Goal: Information Seeking & Learning: Learn about a topic

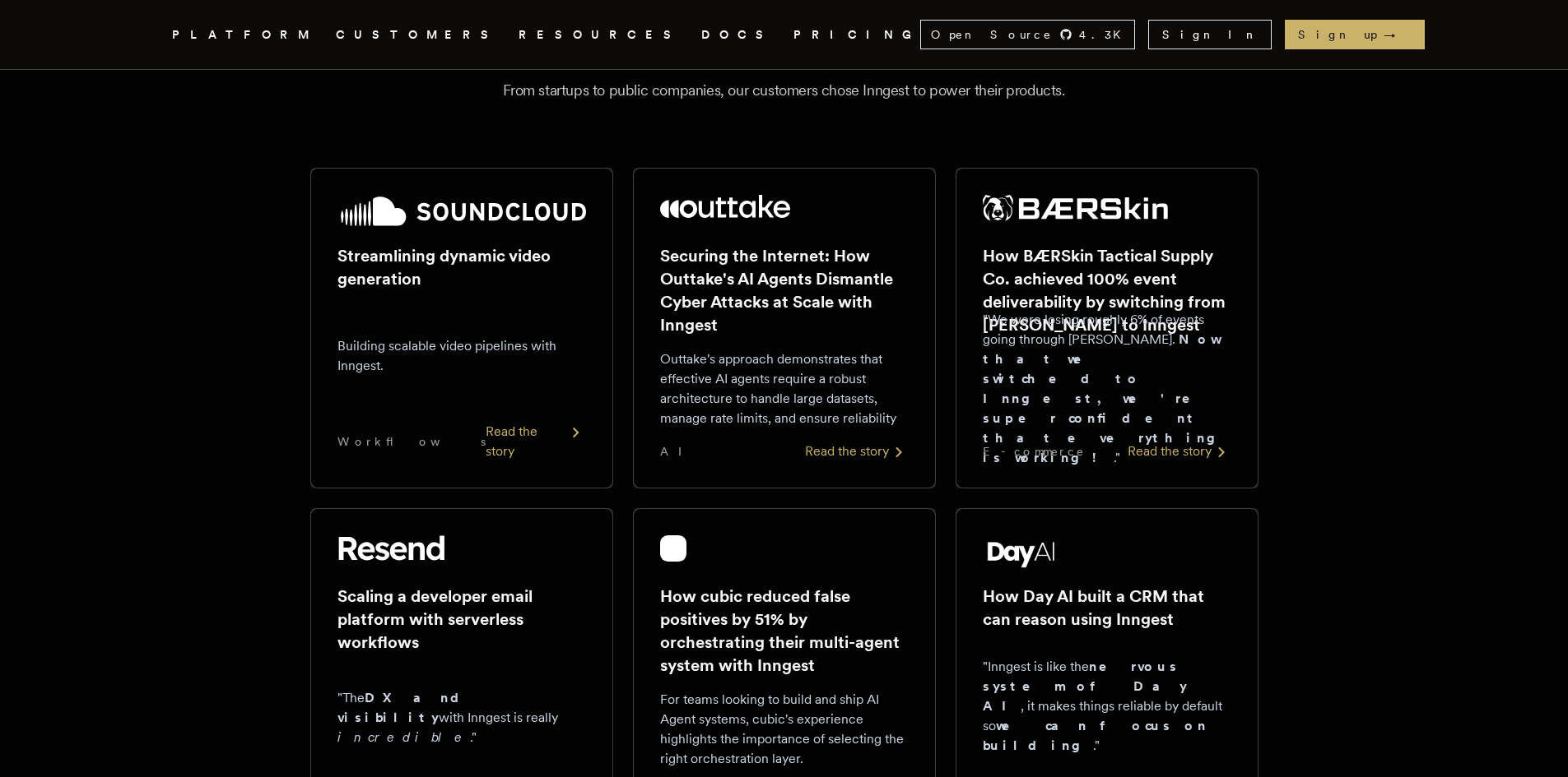
scroll to position [212, 0]
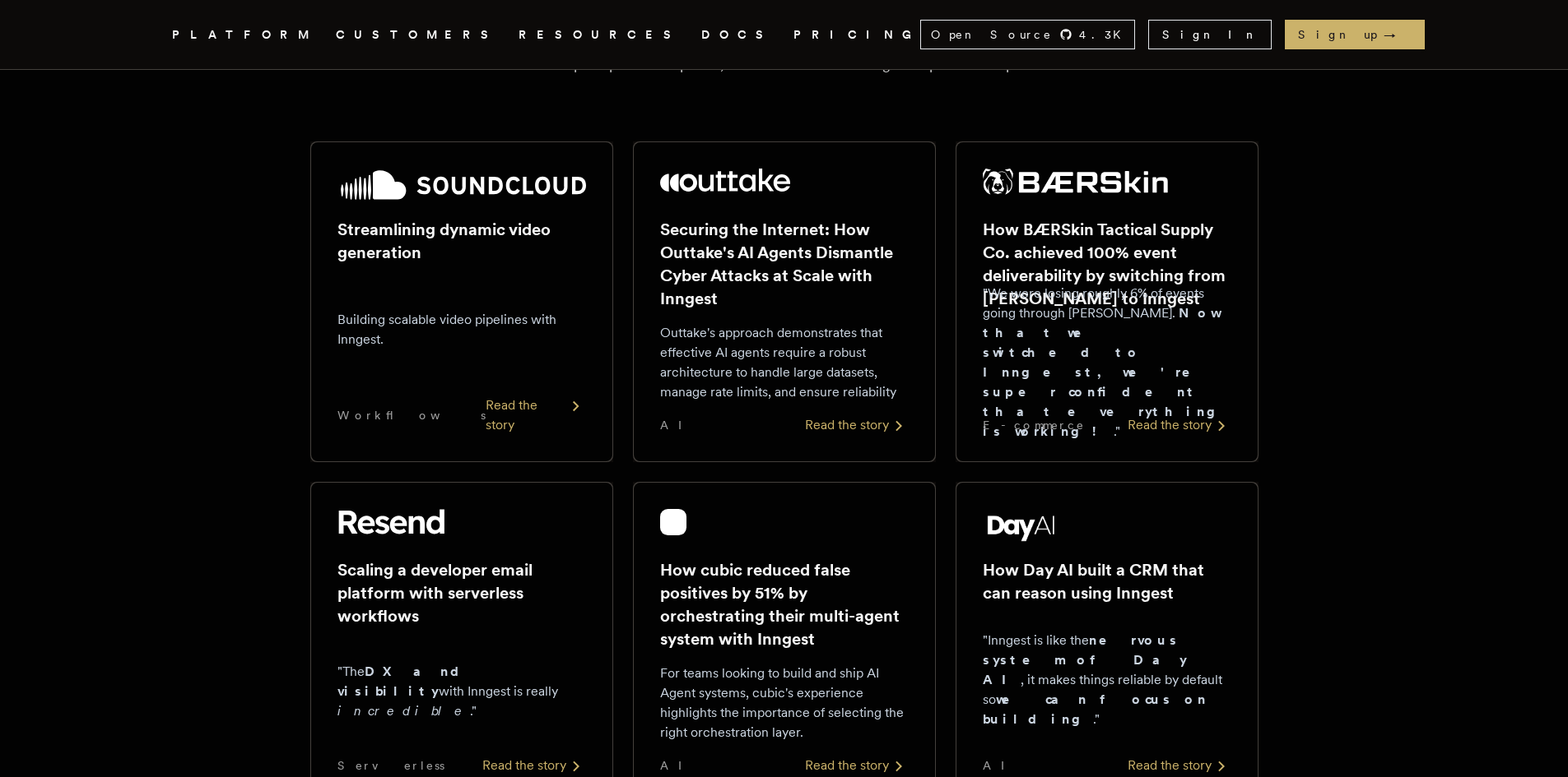
drag, startPoint x: 0, startPoint y: 0, endPoint x: 1575, endPoint y: 132, distance: 1580.5
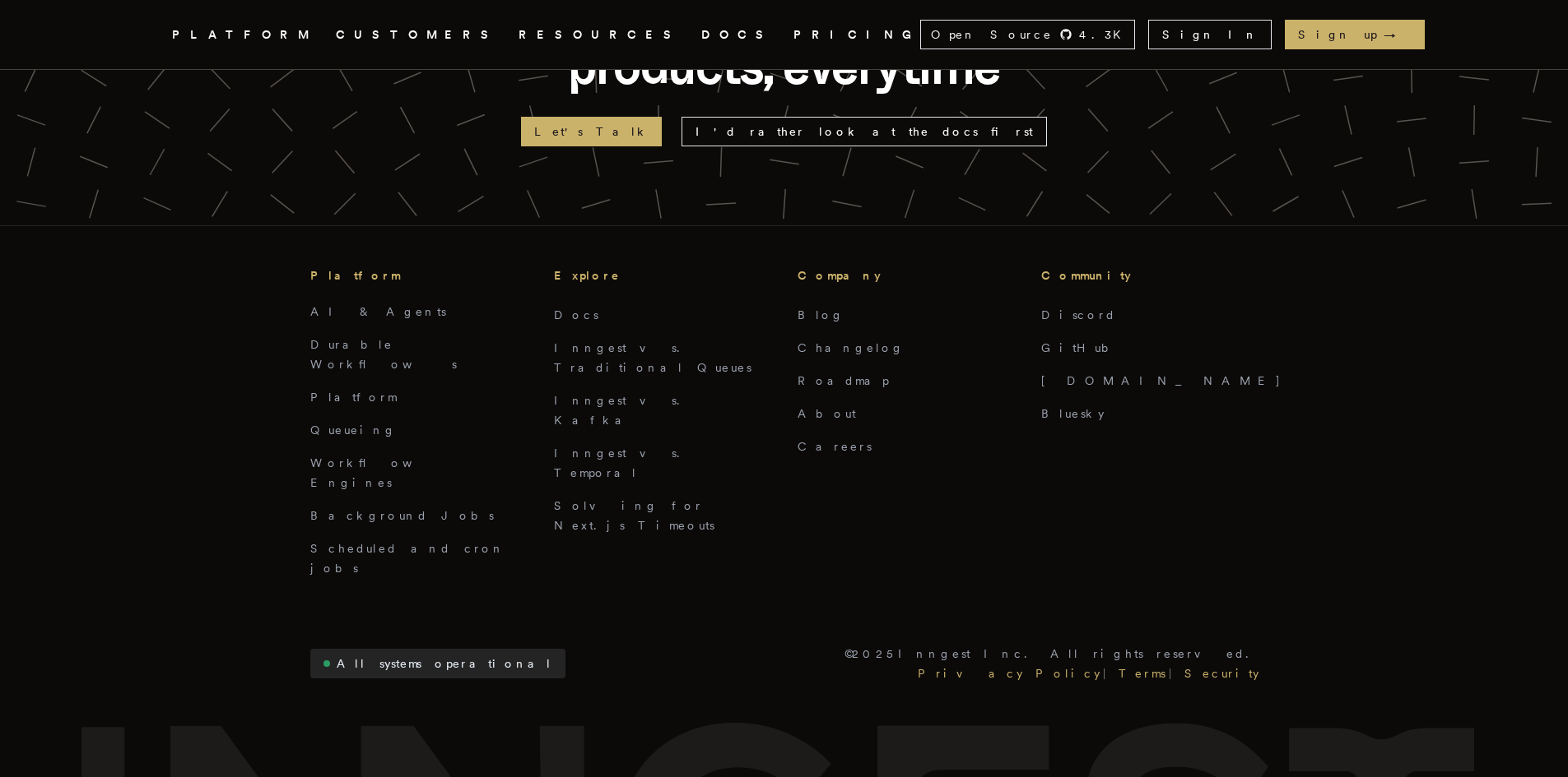
scroll to position [4046, 0]
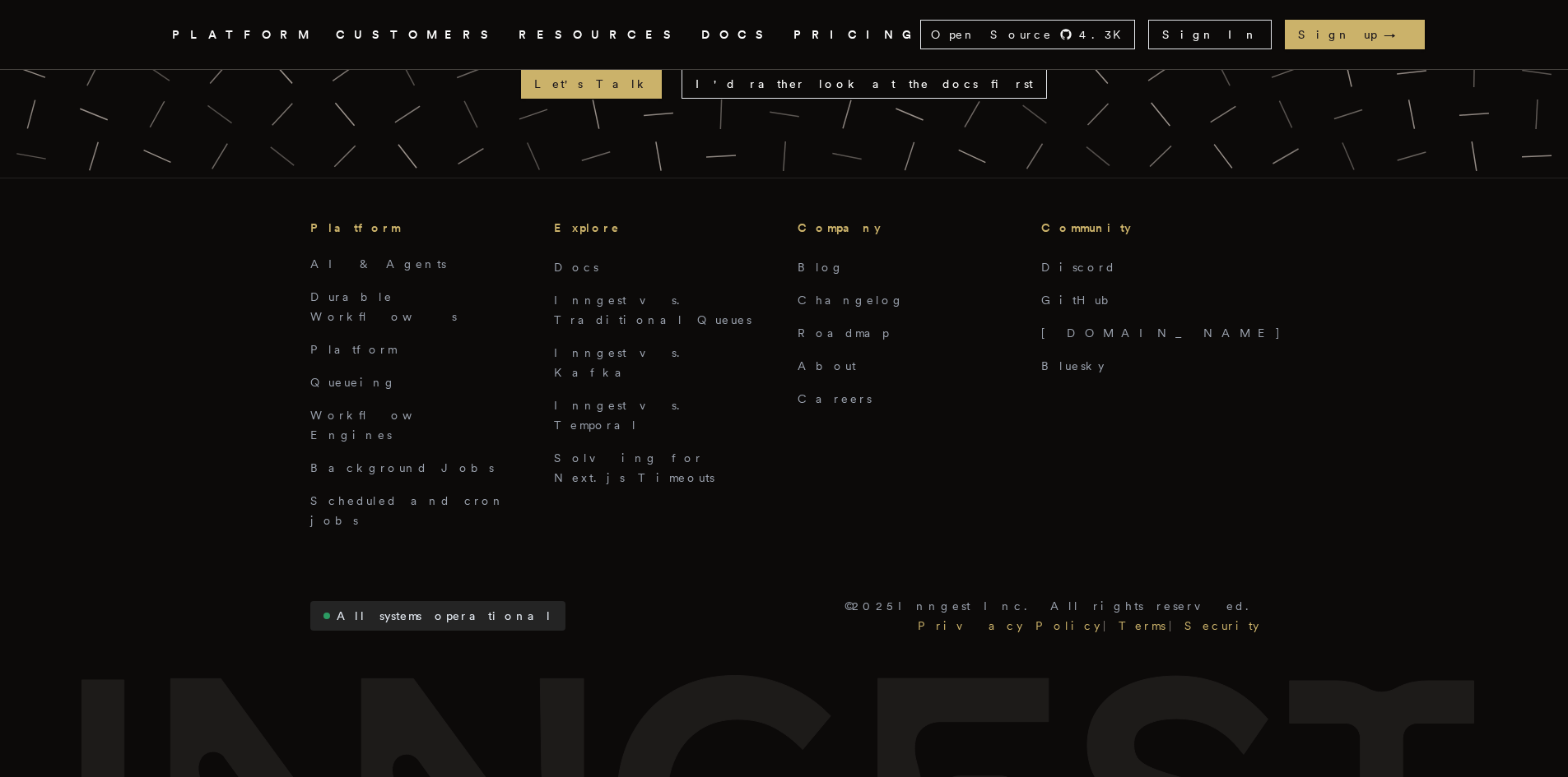
drag, startPoint x: 1484, startPoint y: 688, endPoint x: 71, endPoint y: 512, distance: 1423.9
click at [62, 511] on footer "In the middle of chaos Develop reliable AI products, everytime Let's Talk I'd r…" at bounding box center [784, 375] width 1568 height 1067
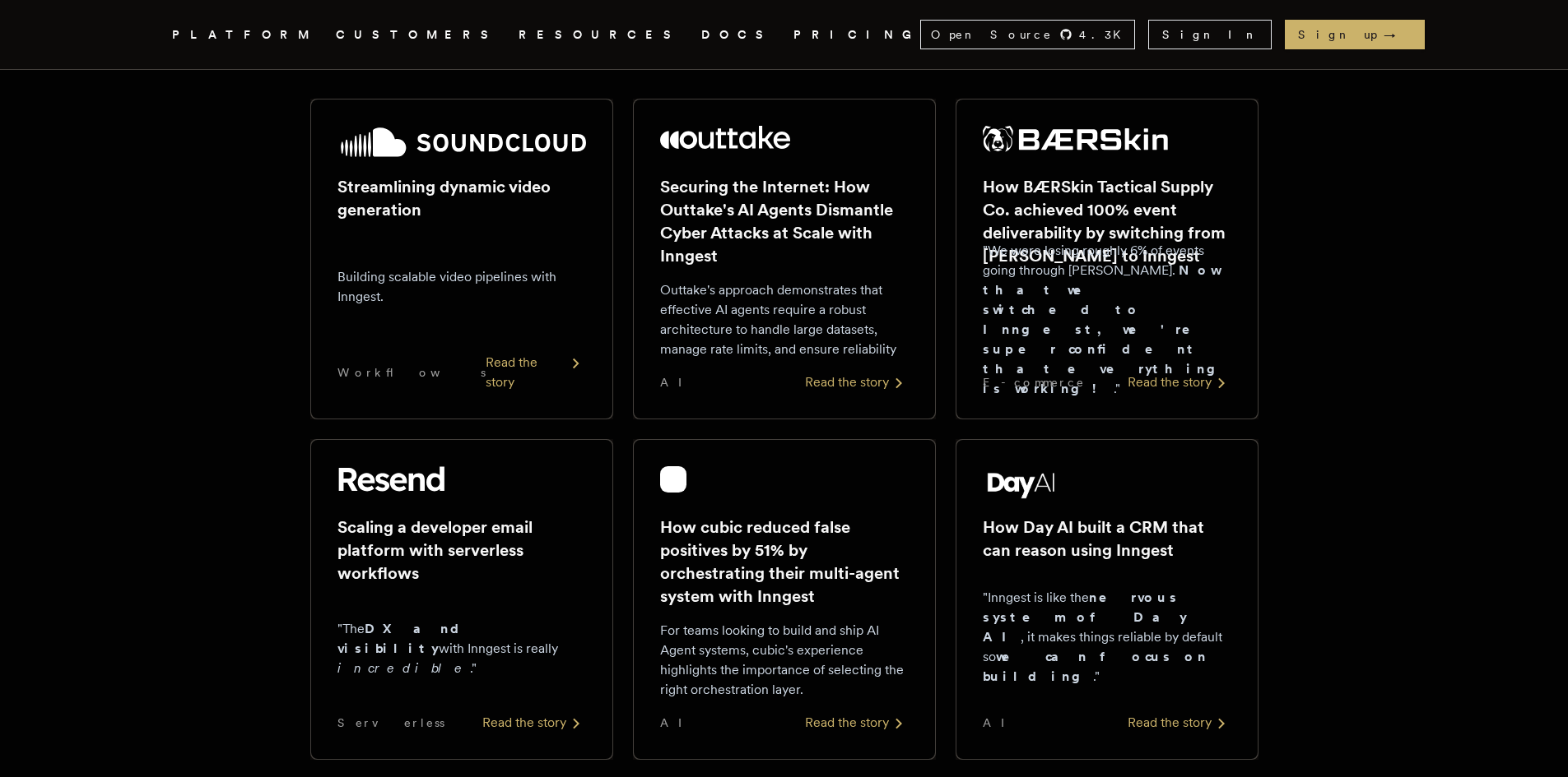
scroll to position [0, 0]
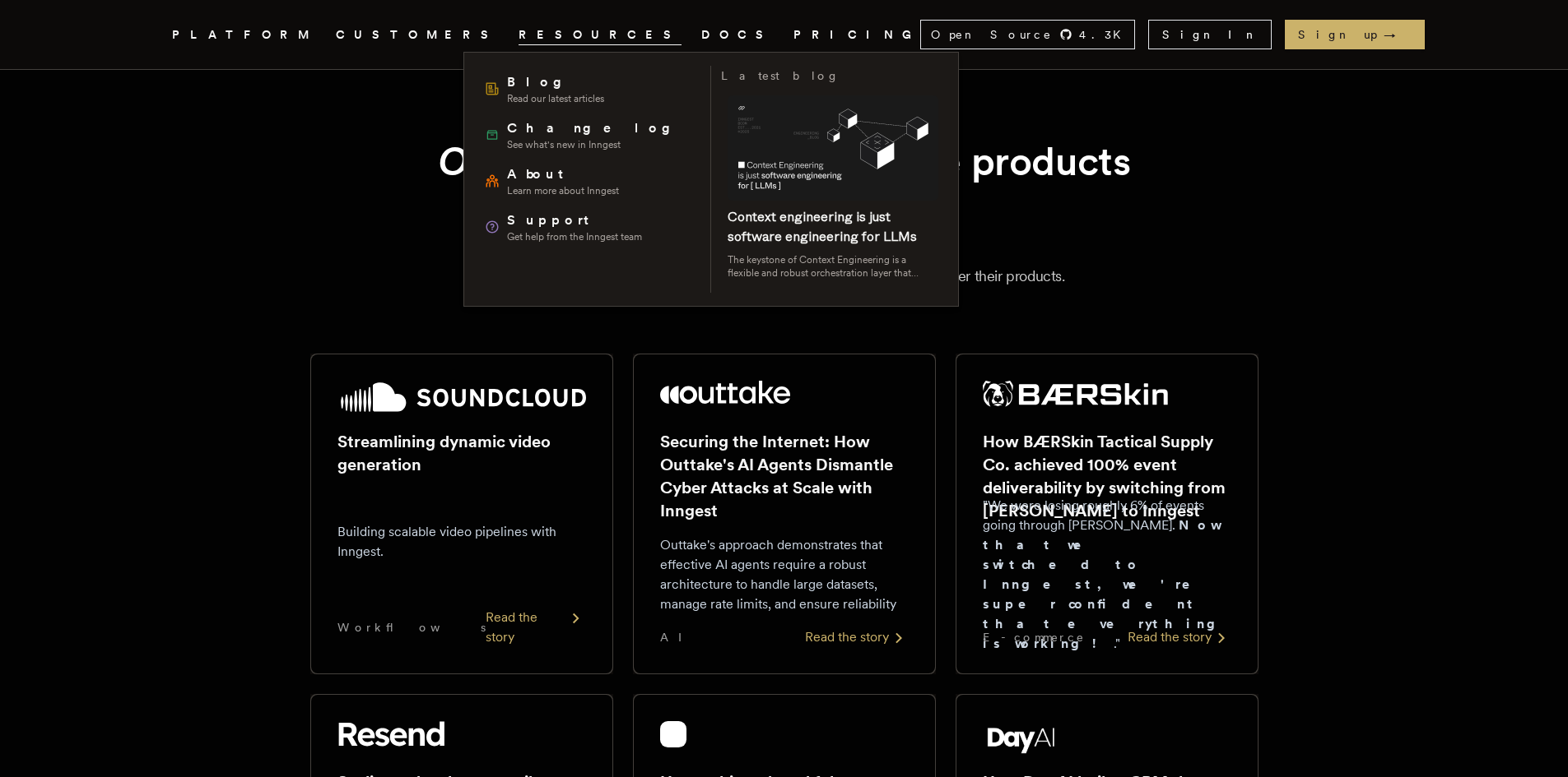
click at [518, 31] on span "RESOURCES" at bounding box center [600, 35] width 163 height 20
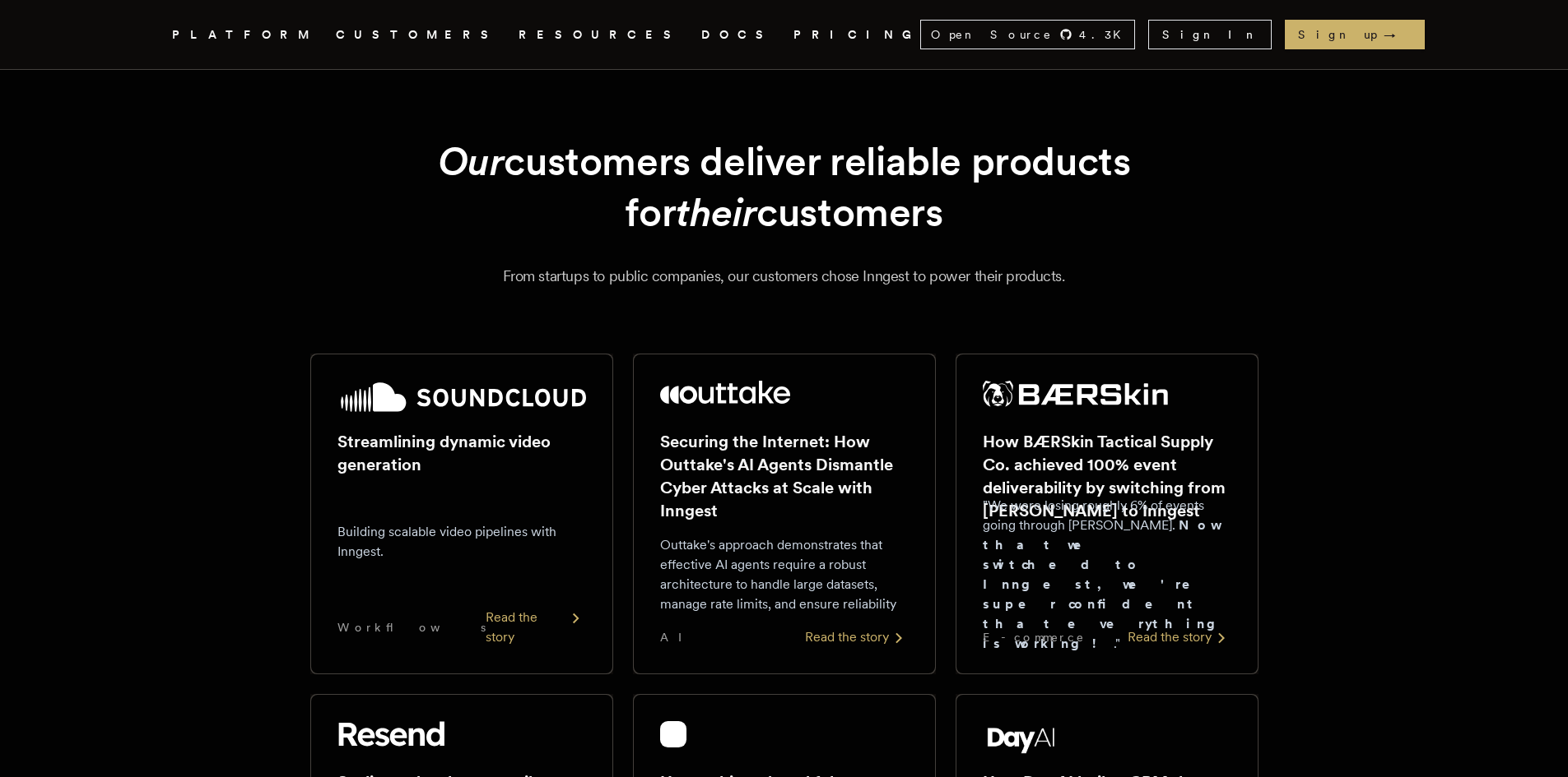
click at [793, 25] on link "PRICING" at bounding box center [856, 35] width 127 height 20
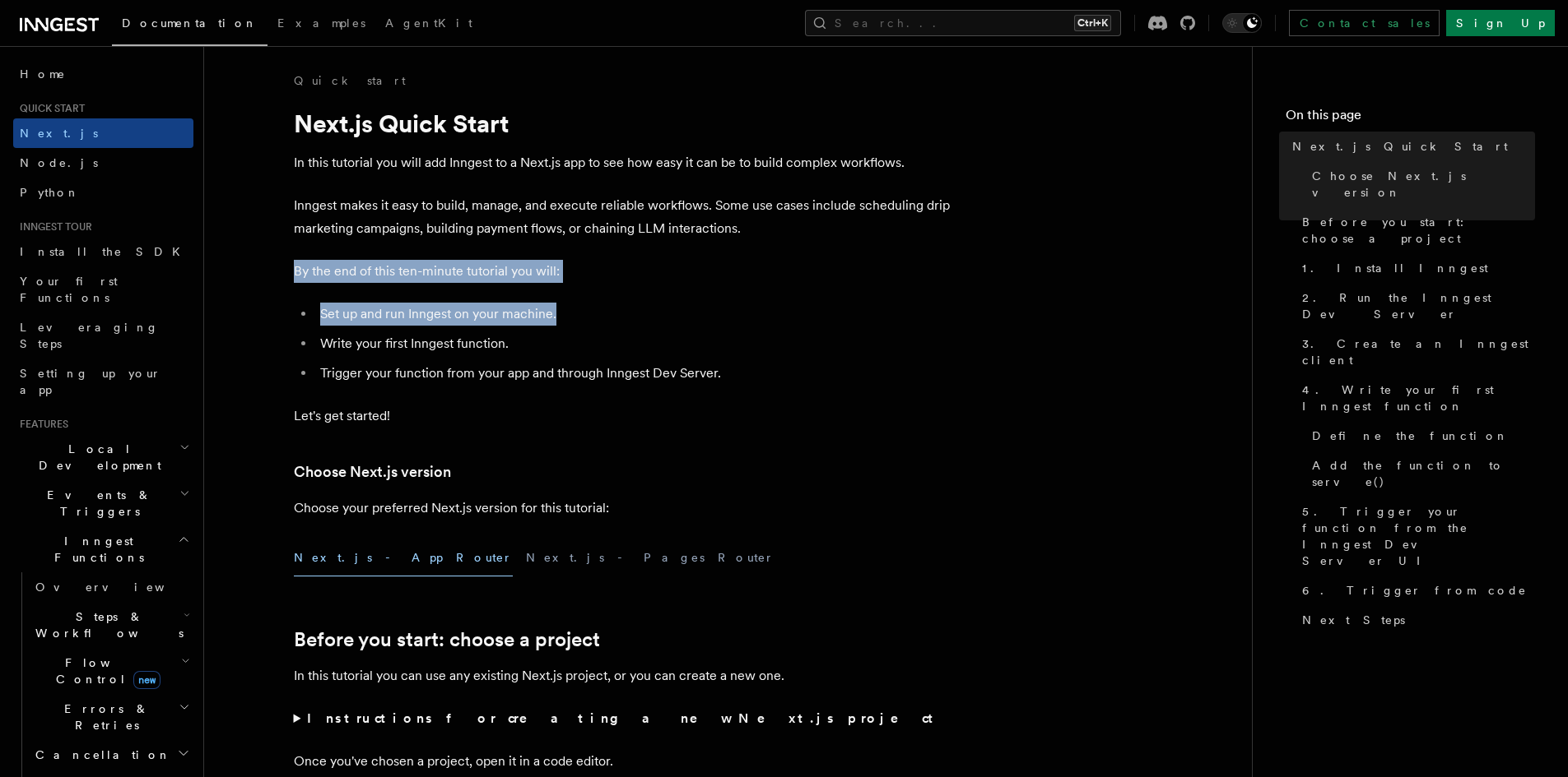
drag, startPoint x: 296, startPoint y: 271, endPoint x: 609, endPoint y: 295, distance: 313.9
click at [568, 311] on li "Set up and run Inngest on your machine." at bounding box center [634, 314] width 637 height 23
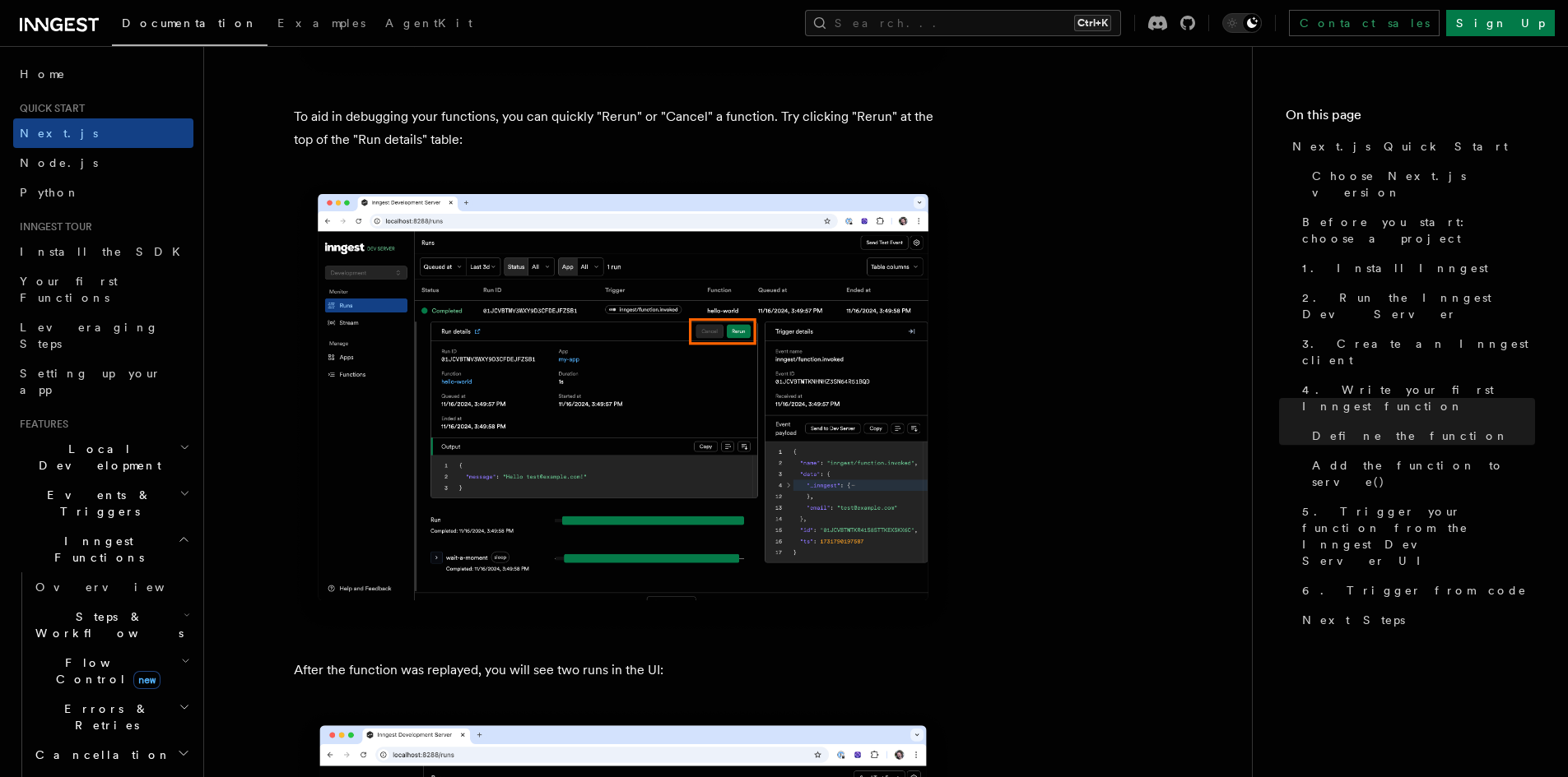
scroll to position [7131, 0]
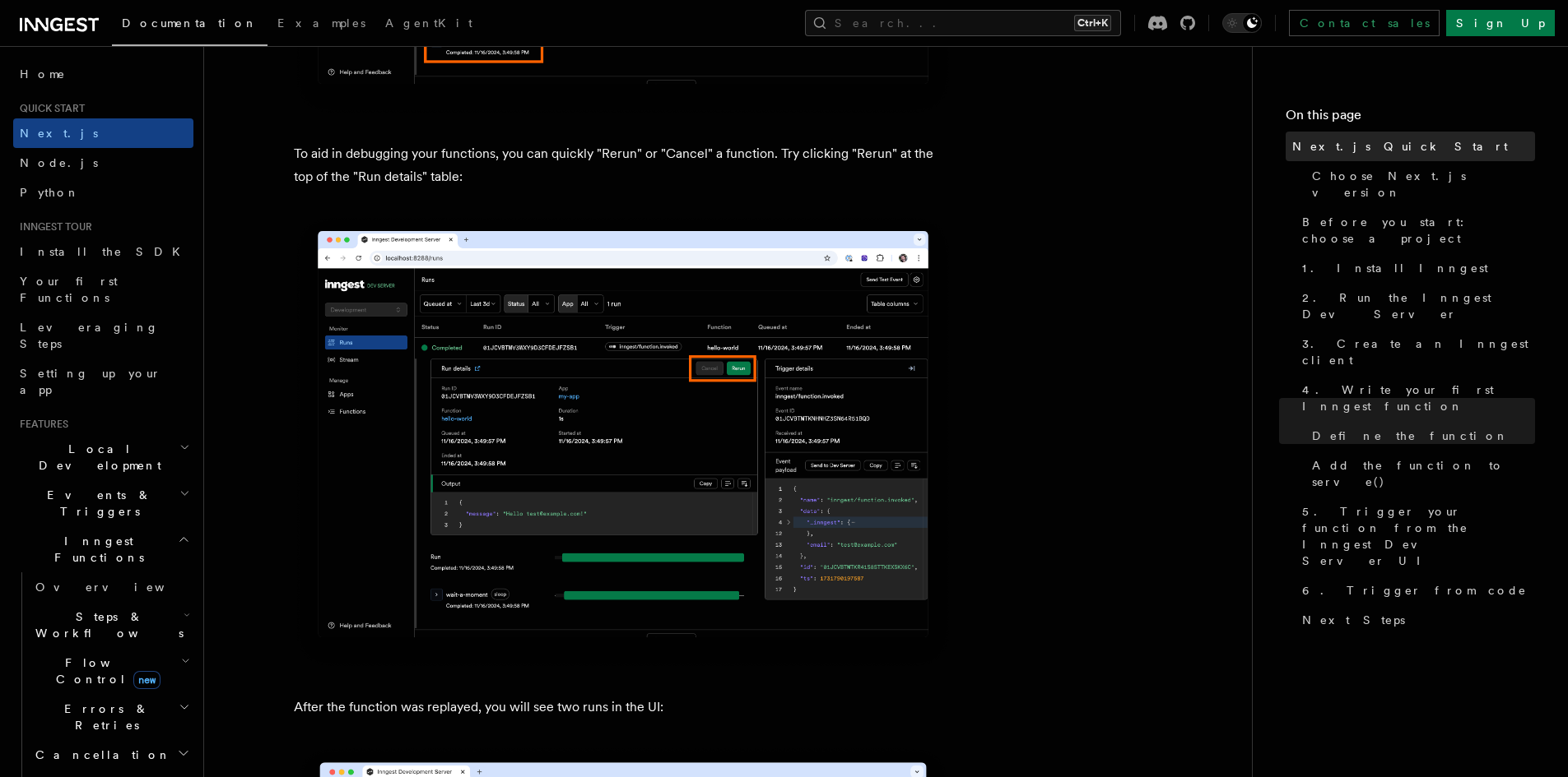
click at [1335, 145] on span "Next.js Quick Start" at bounding box center [1399, 146] width 216 height 17
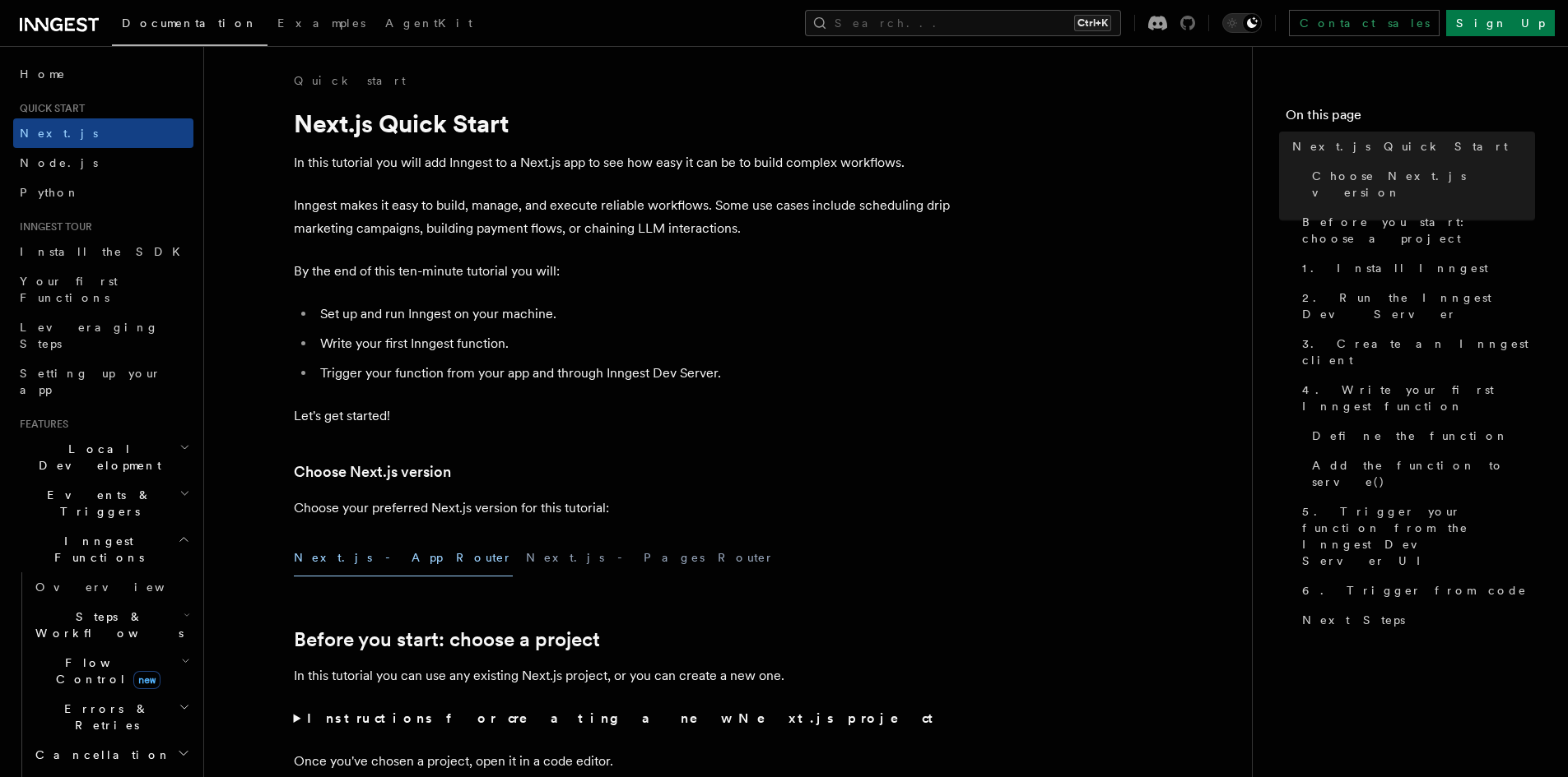
click at [1306, 20] on div "Contact sales Sign Up" at bounding box center [1344, 23] width 421 height 27
click at [1195, 20] on icon at bounding box center [1187, 23] width 15 height 15
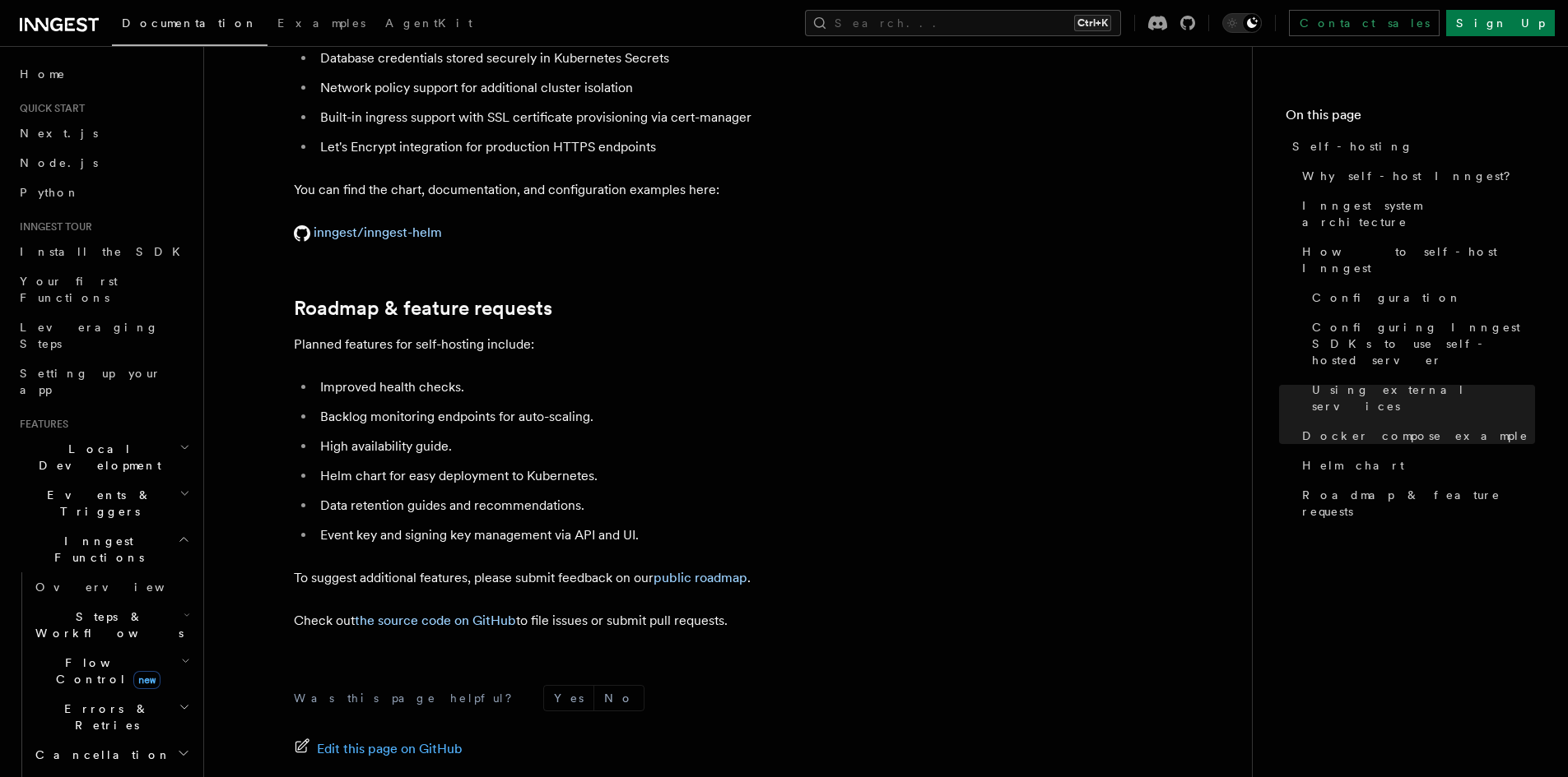
scroll to position [6153, 0]
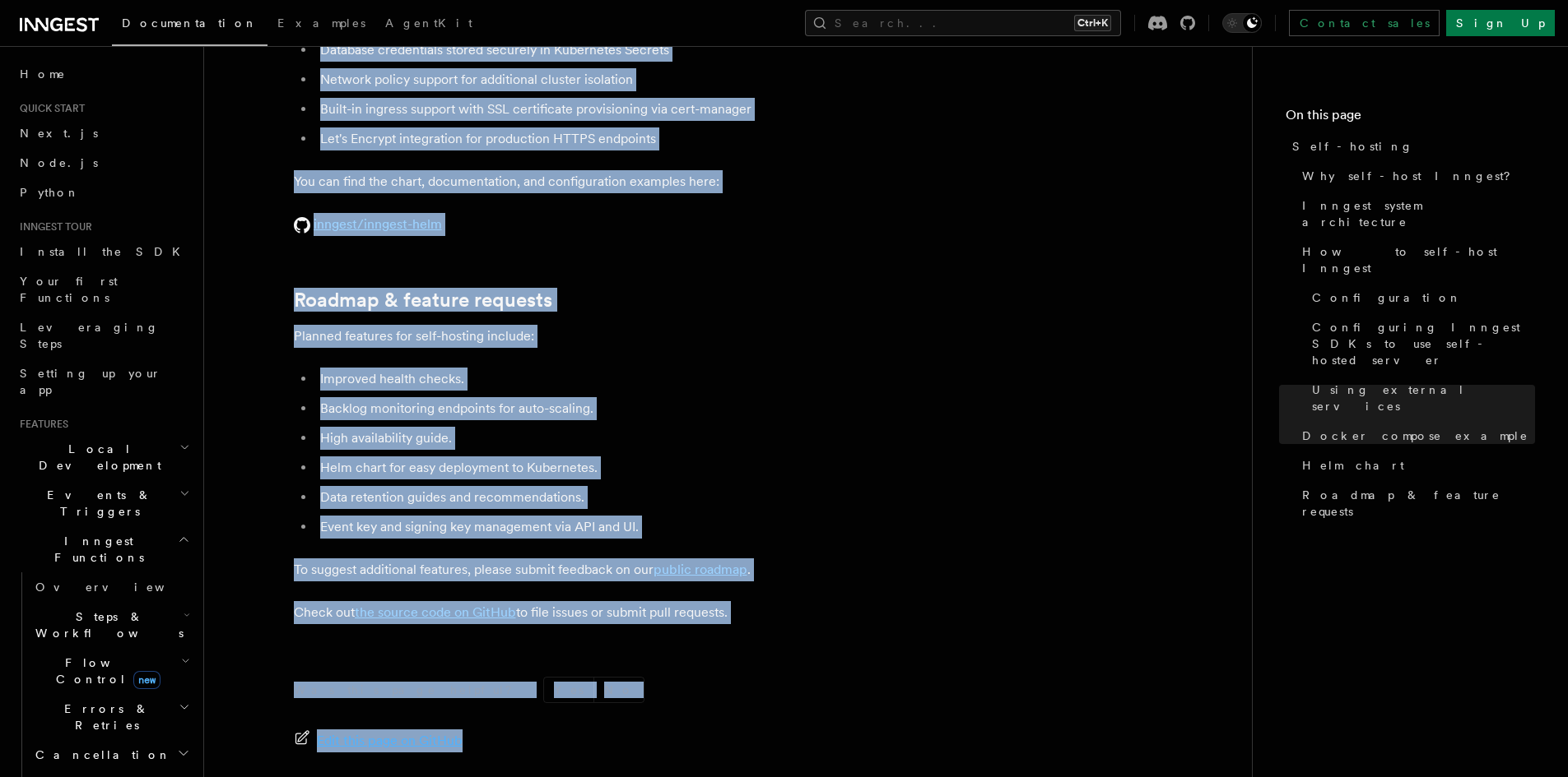
drag, startPoint x: 1567, startPoint y: 710, endPoint x: 1569, endPoint y: 671, distance: 39.1
click at [1489, 674] on nav "On this page Self-hosting Why self-host [PERSON_NAME]? Inngest system architect…" at bounding box center [1410, 412] width 316 height 731
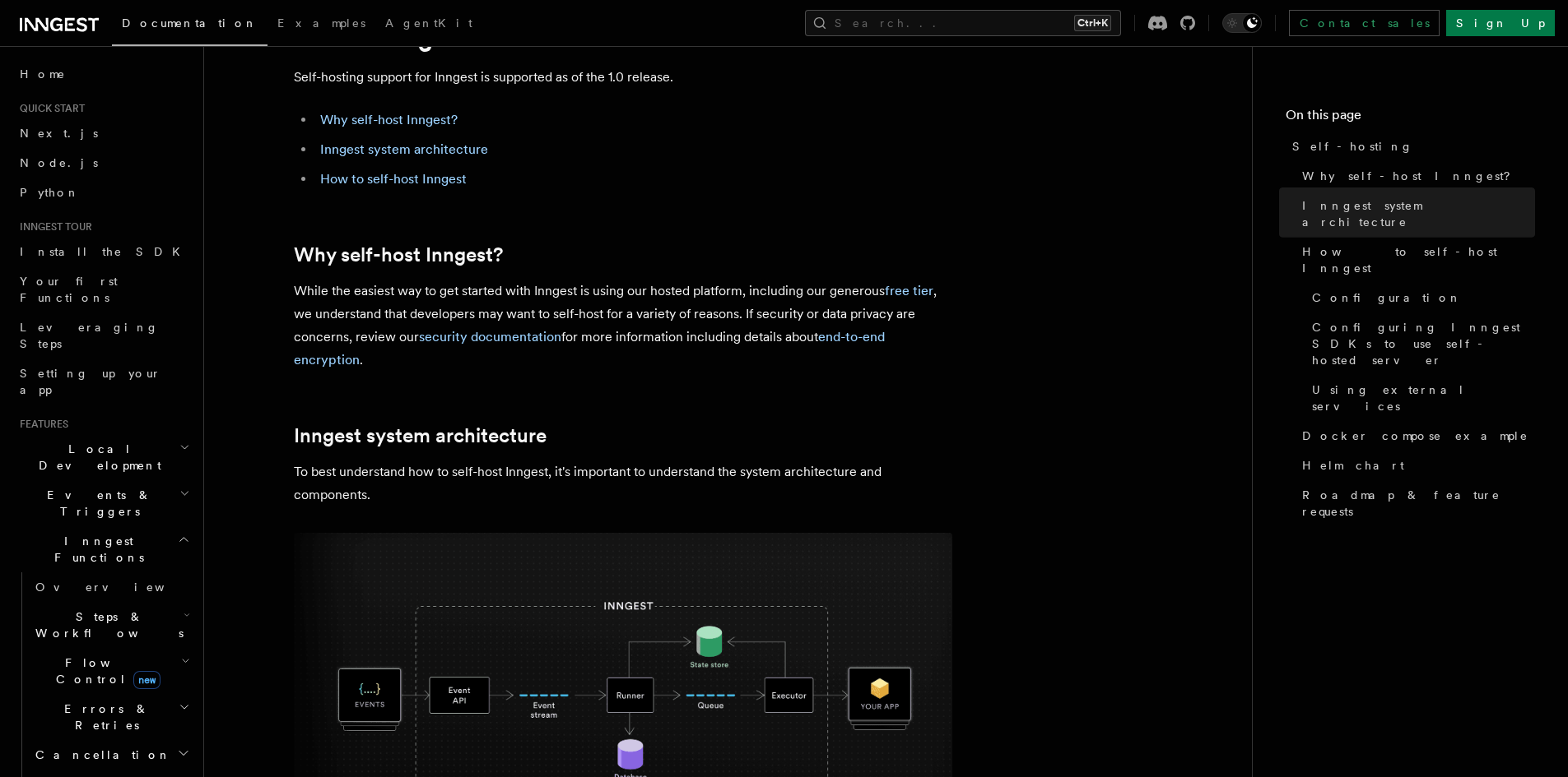
scroll to position [0, 0]
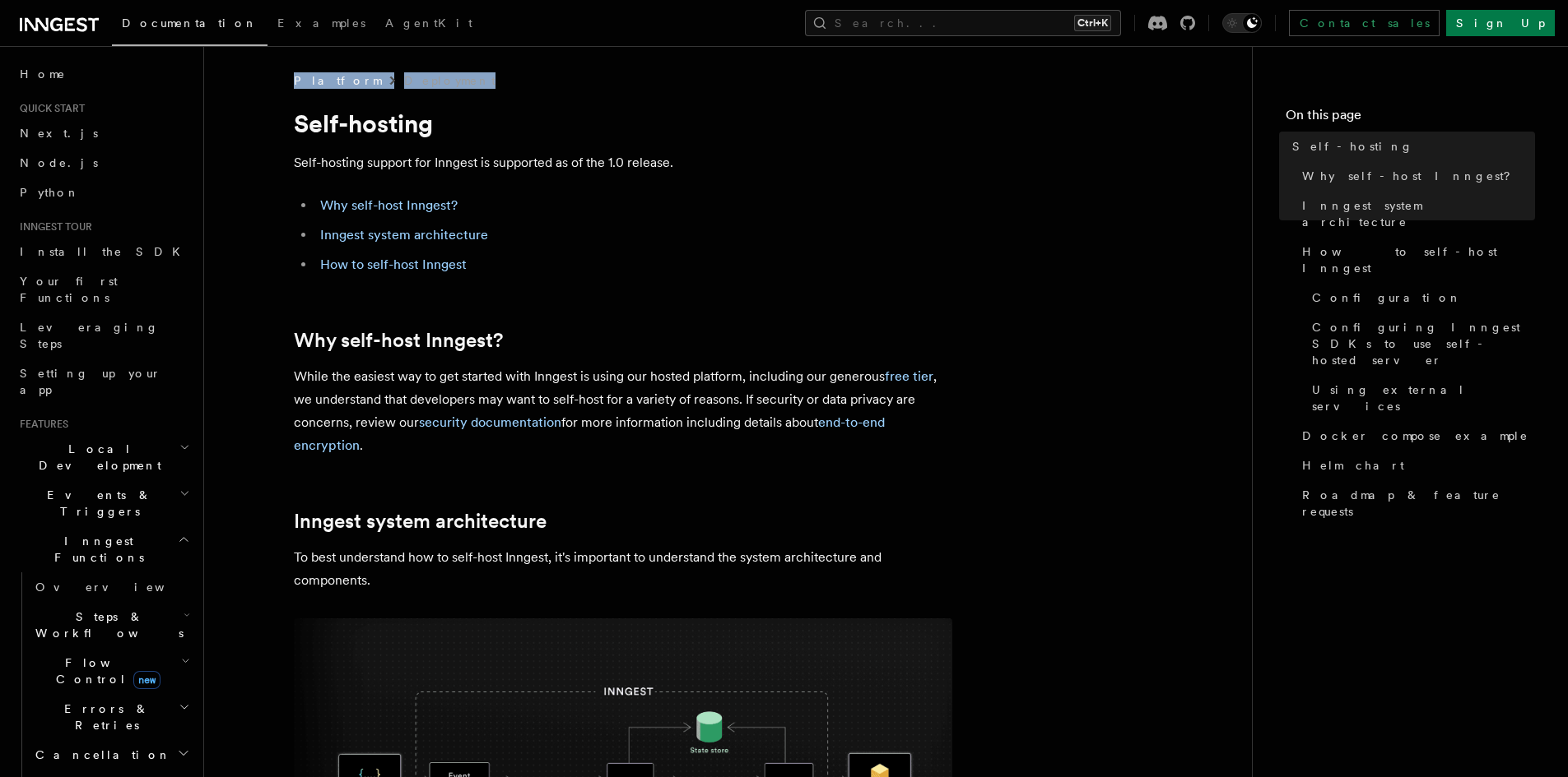
drag, startPoint x: 1196, startPoint y: 51, endPoint x: 1460, endPoint y: 475, distance: 499.5
click at [1461, 475] on nav "On this page Self-hosting Why self-host [PERSON_NAME]? Inngest system architect…" at bounding box center [1410, 412] width 316 height 731
